Goal: Task Accomplishment & Management: Complete application form

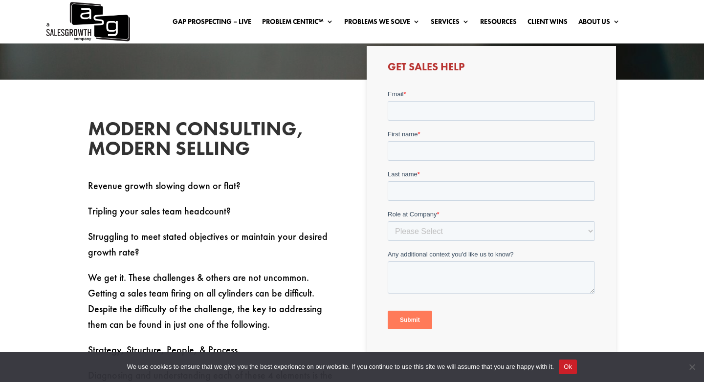
scroll to position [220, 0]
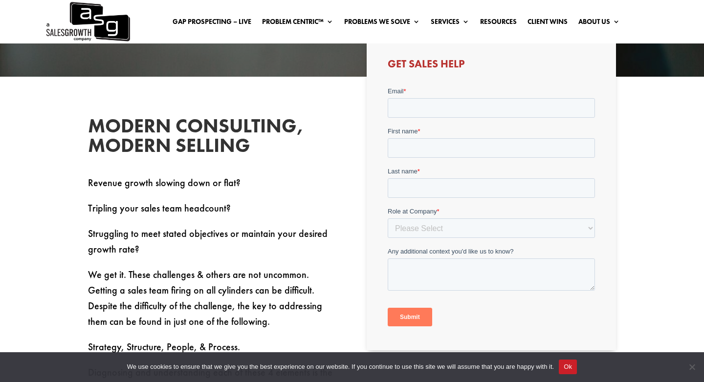
click at [224, 118] on h2 "Modern Consulting, Modern Selling" at bounding box center [212, 138] width 249 height 44
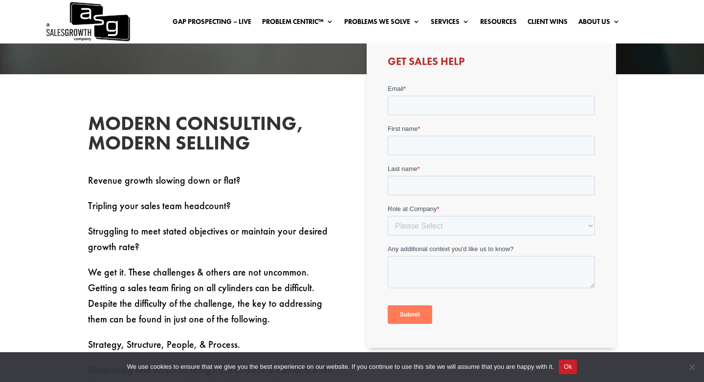
scroll to position [221, 0]
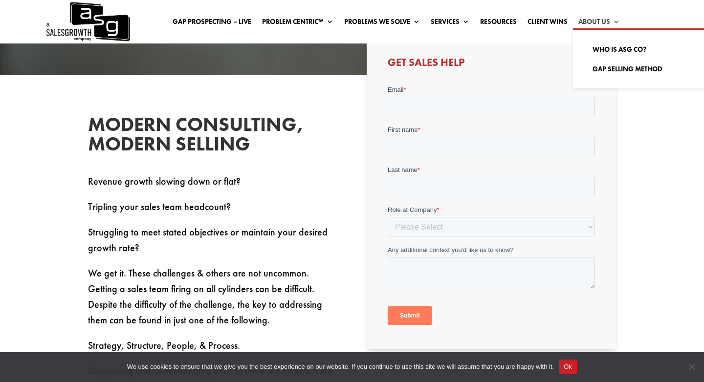
click at [595, 19] on link "About Us" at bounding box center [599, 23] width 42 height 11
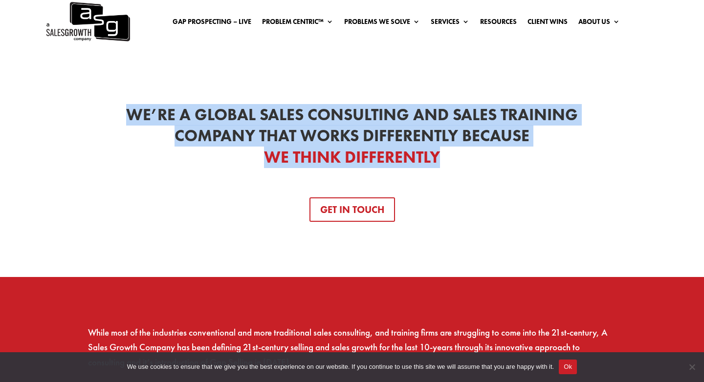
drag, startPoint x: 127, startPoint y: 108, endPoint x: 414, endPoint y: 193, distance: 300.0
click at [414, 193] on div "We’re a Global Sales Consulting and Sales Training Company That Works Different…" at bounding box center [352, 163] width 528 height 118
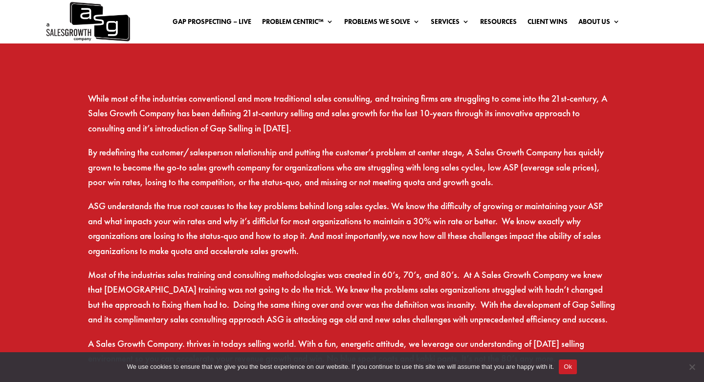
scroll to position [519, 0]
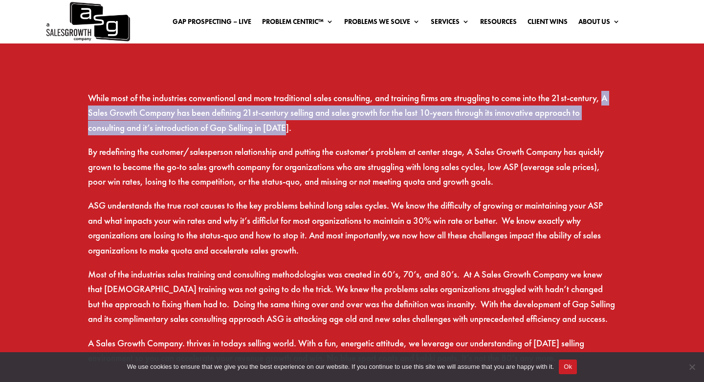
drag, startPoint x: 610, startPoint y: 98, endPoint x: 609, endPoint y: 133, distance: 35.7
click at [609, 133] on p "While most of the industries conventional and more traditional sales consulting…" at bounding box center [352, 118] width 528 height 54
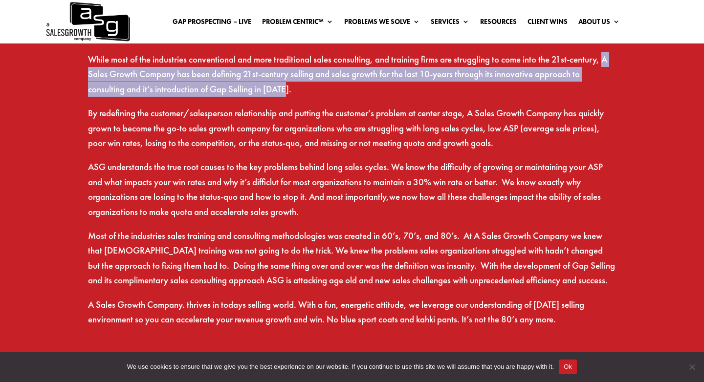
scroll to position [564, 0]
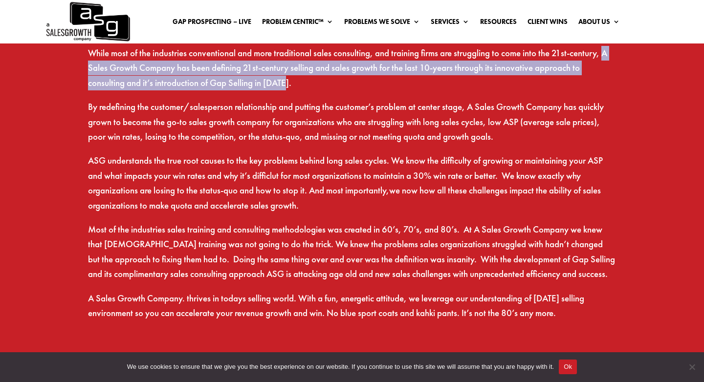
copy p "A Sales Growth Company has been defining 21st-century selling and sales growth …"
click at [372, 160] on p "ASG understands the true root causes to the key problems behind long sales cycl…" at bounding box center [352, 187] width 528 height 69
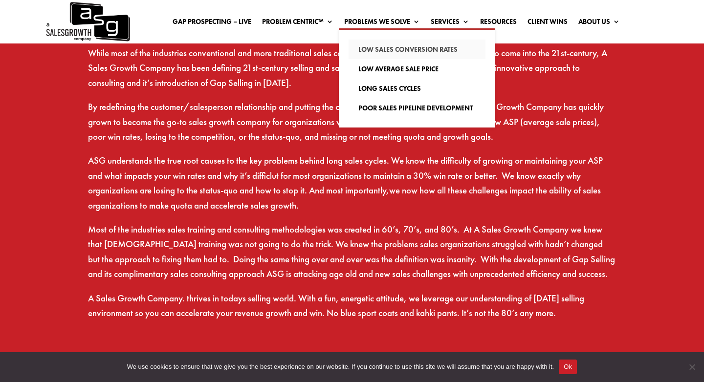
click at [406, 45] on link "Low Sales Conversion Rates" at bounding box center [416, 50] width 137 height 20
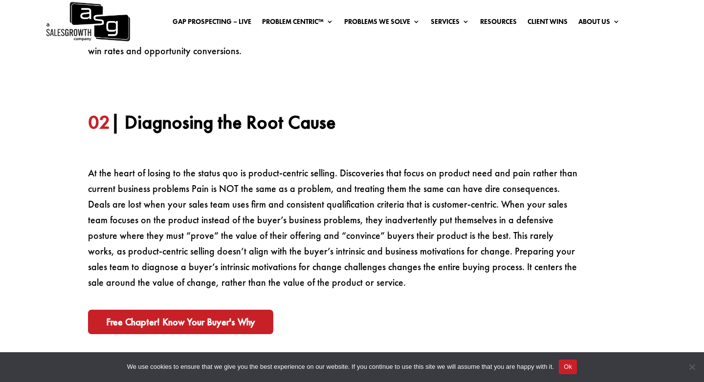
scroll to position [590, 0]
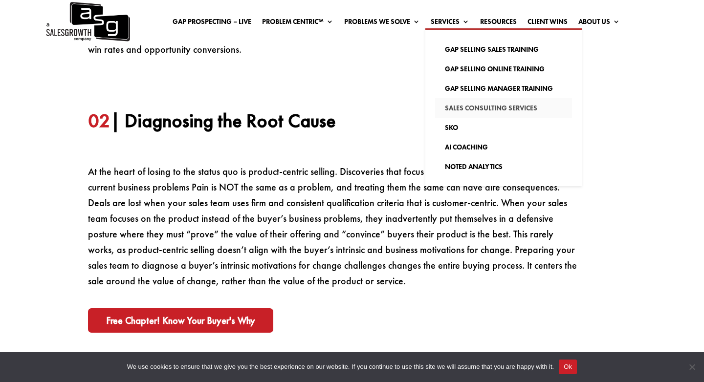
click at [461, 107] on link "Sales Consulting Services" at bounding box center [503, 108] width 137 height 20
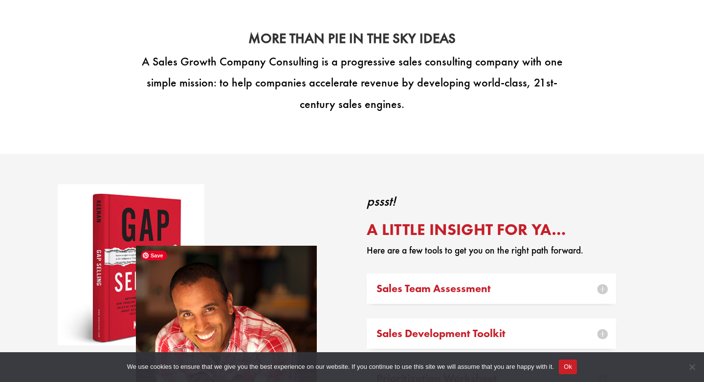
scroll to position [837, 0]
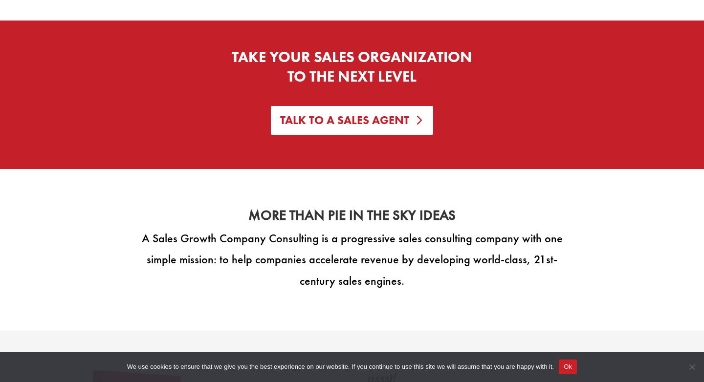
click at [311, 130] on link "Talk To A Sales Agent" at bounding box center [352, 120] width 162 height 29
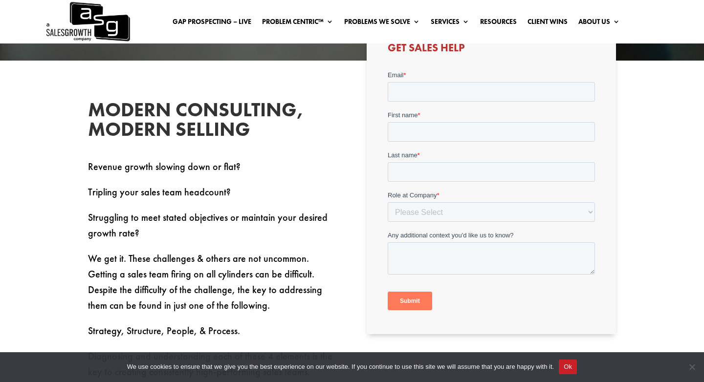
scroll to position [213, 0]
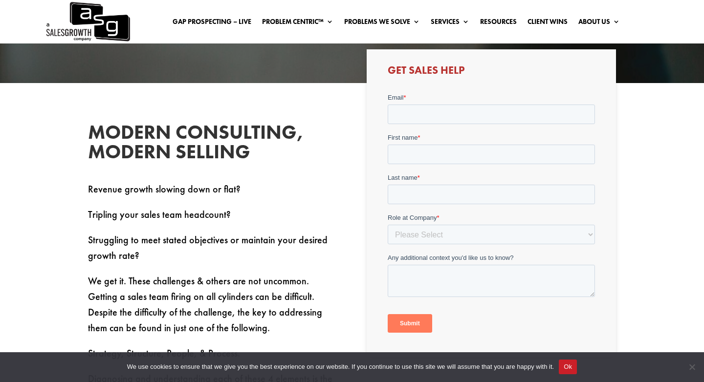
click at [443, 127] on form "Email * First name * Last name * Role at Company * Please Select C-Level (CRO, …" at bounding box center [490, 217] width 207 height 248
click at [425, 114] on input "Email *" at bounding box center [490, 115] width 207 height 20
type input "anna@phoenixfiresc.com"
type input "Anna"
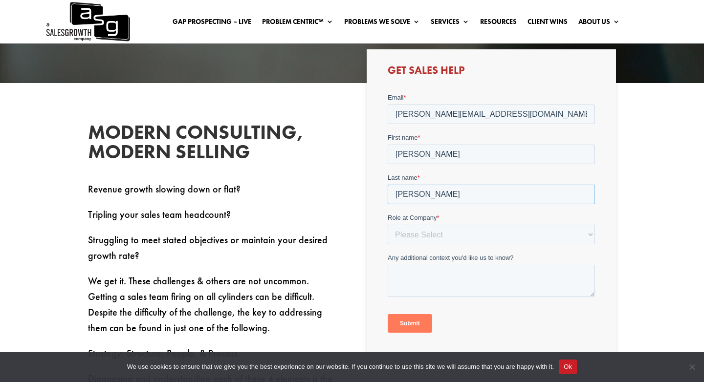
type input "Bethune"
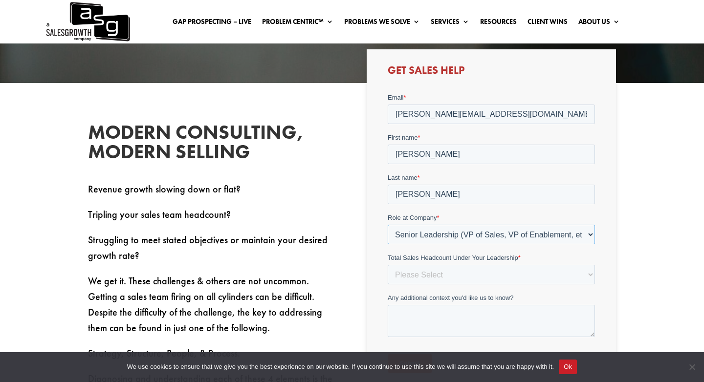
click at [446, 234] on select "Please Select C-Level (CRO, CSO, etc) Senior Leadership (VP of Sales, VP of Ena…" at bounding box center [490, 235] width 207 height 20
select select "Other"
click at [387, 225] on select "Please Select C-Level (CRO, CSO, etc) Senior Leadership (VP of Sales, VP of Ena…" at bounding box center [490, 235] width 207 height 20
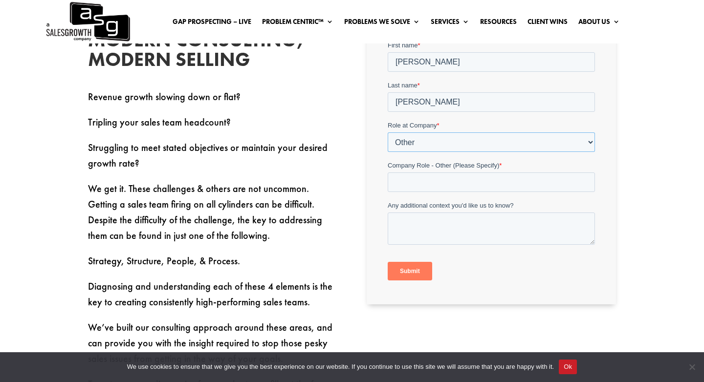
scroll to position [311, 0]
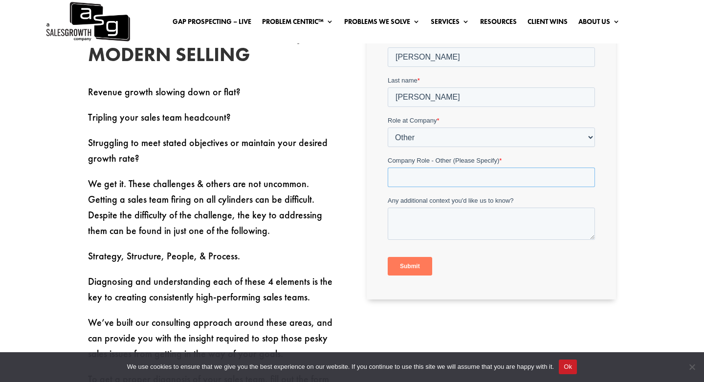
click at [403, 186] on input "Company Role - Other (Please Specify) *" at bounding box center [490, 178] width 207 height 20
type input "Strategic Consultant"
click at [420, 230] on textarea "Any additional context you'd like us to know?" at bounding box center [490, 224] width 207 height 32
paste textarea "We’re looking for expert guidance on scaling and selling our paid SPARK communi…"
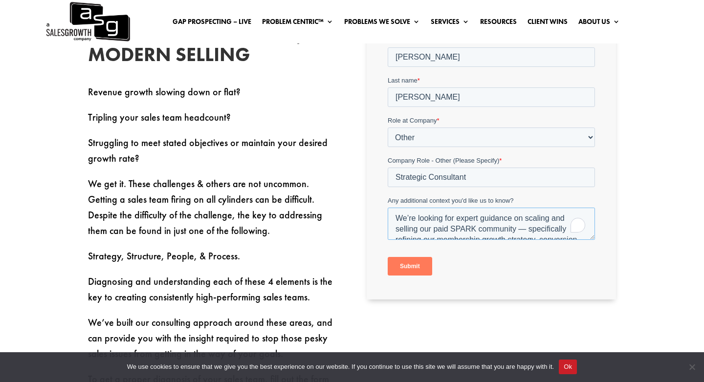
scroll to position [37, 0]
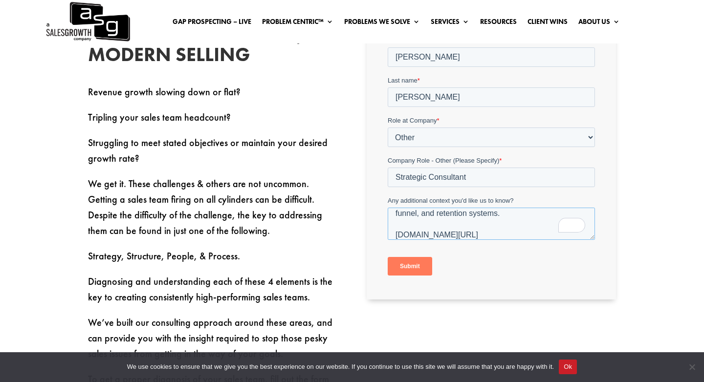
type textarea "We’re looking for expert guidance on scaling and selling our paid SPARK communi…"
click at [413, 266] on input "Submit" at bounding box center [409, 266] width 44 height 19
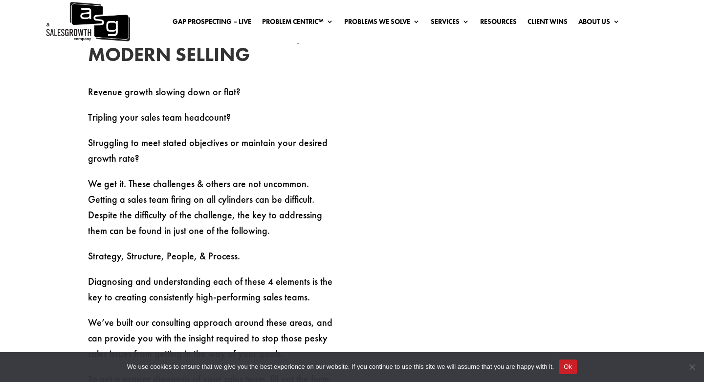
scroll to position [0, 0]
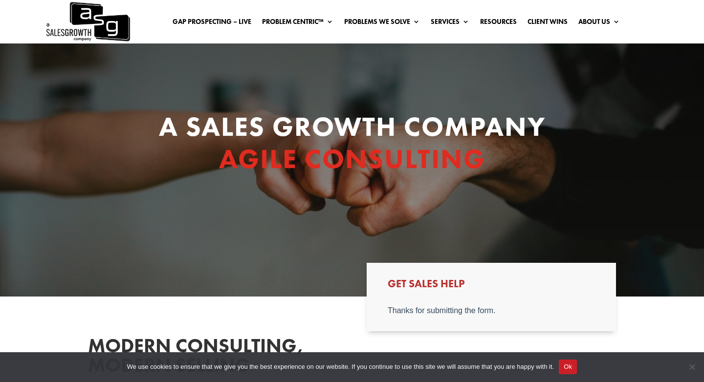
click at [301, 149] on span "AGILE CONSULTING" at bounding box center [352, 158] width 266 height 35
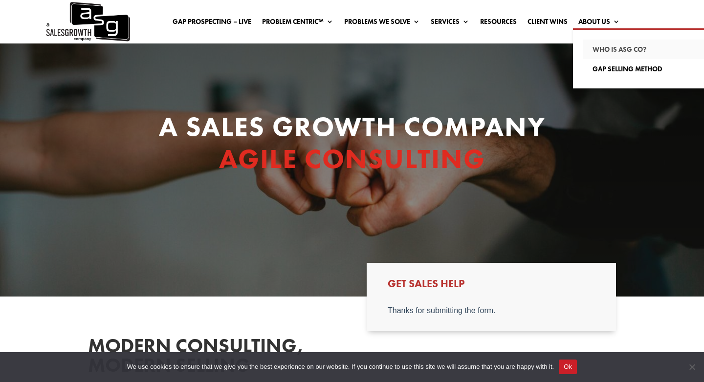
click at [588, 48] on link "Who Is ASG co?" at bounding box center [650, 50] width 137 height 20
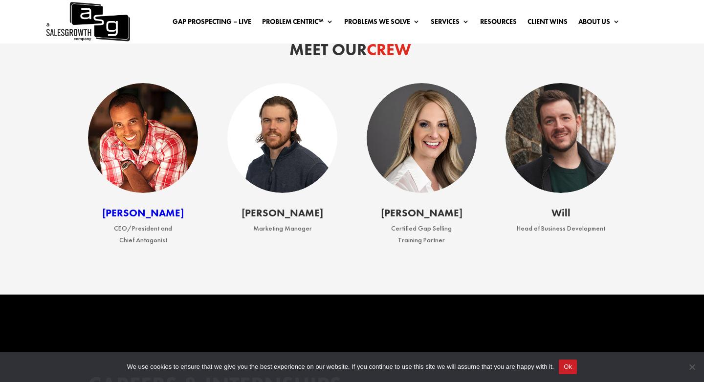
scroll to position [1230, 0]
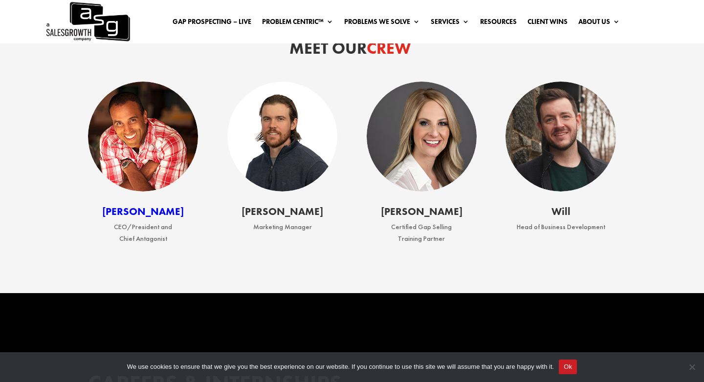
click at [141, 213] on link "Keenan" at bounding box center [143, 211] width 82 height 13
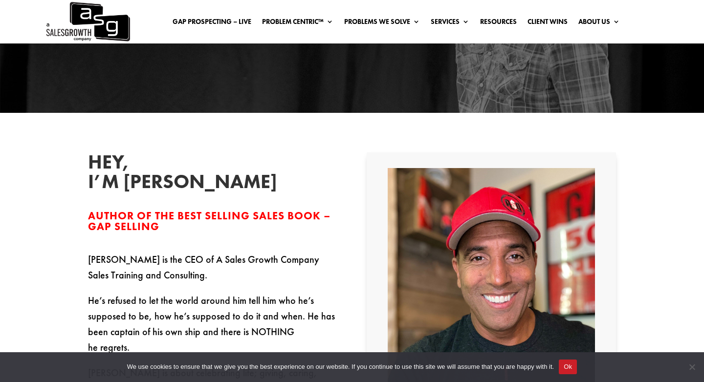
scroll to position [180, 0]
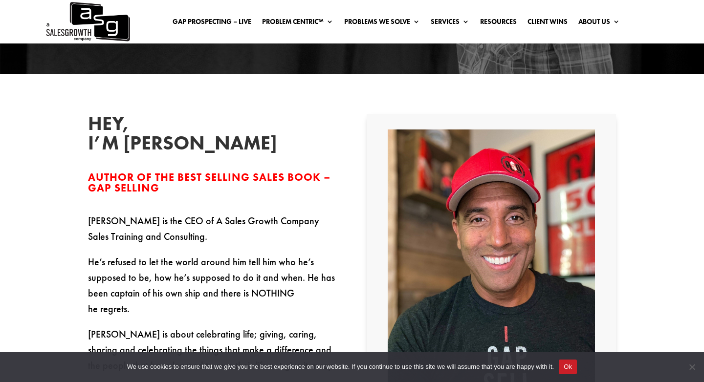
click at [85, 15] on img at bounding box center [87, 21] width 85 height 43
